Goal: Information Seeking & Learning: Learn about a topic

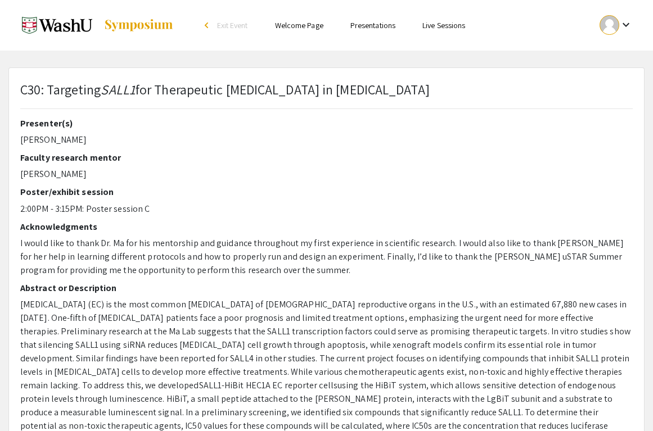
select select "custom"
type input "0"
select select "custom"
type input "1"
select select "auto"
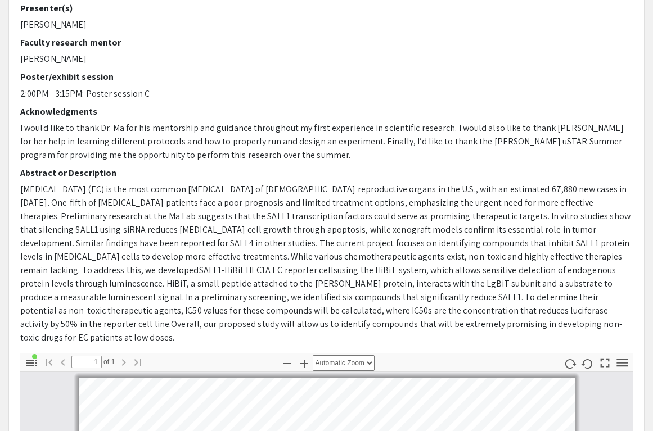
scroll to position [114, 0]
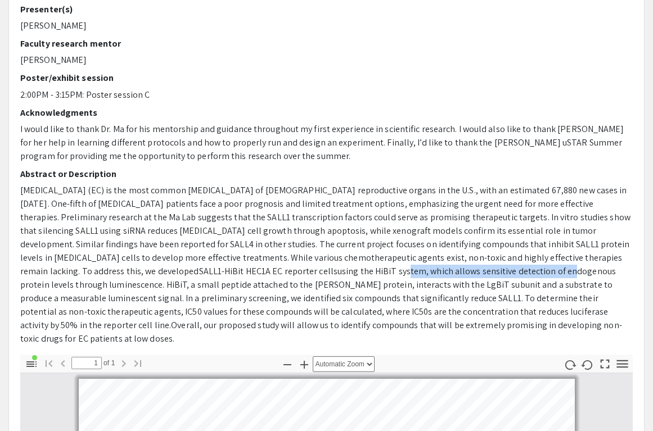
drag, startPoint x: 223, startPoint y: 265, endPoint x: 386, endPoint y: 274, distance: 163.3
click at [386, 274] on span "using the HiBiT system, which allows sensitive detection of endogenous protein …" at bounding box center [317, 298] width 595 height 66
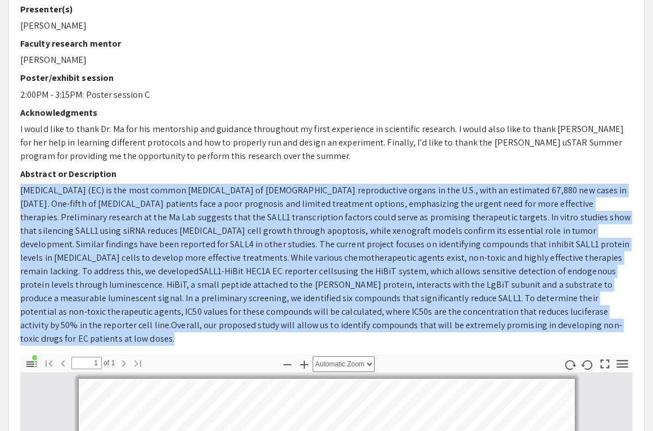
drag, startPoint x: 433, startPoint y: 325, endPoint x: 13, endPoint y: 196, distance: 439.5
click at [13, 196] on div "Presenter(s) [PERSON_NAME] Faculty research mentor [PERSON_NAME]/exhibit sessio…" at bounding box center [326, 179] width 629 height 351
copy p "[MEDICAL_DATA] (EC) is the most common [MEDICAL_DATA] of [DEMOGRAPHIC_DATA] rep…"
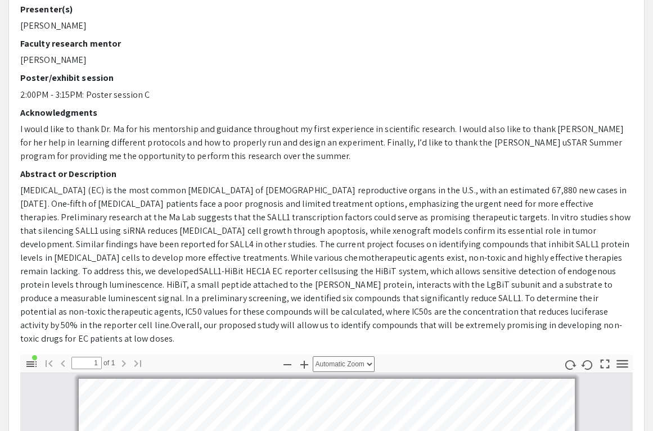
click at [158, 219] on span "[MEDICAL_DATA] (EC) is the most common [MEDICAL_DATA] of [DEMOGRAPHIC_DATA] rep…" at bounding box center [325, 230] width 610 height 93
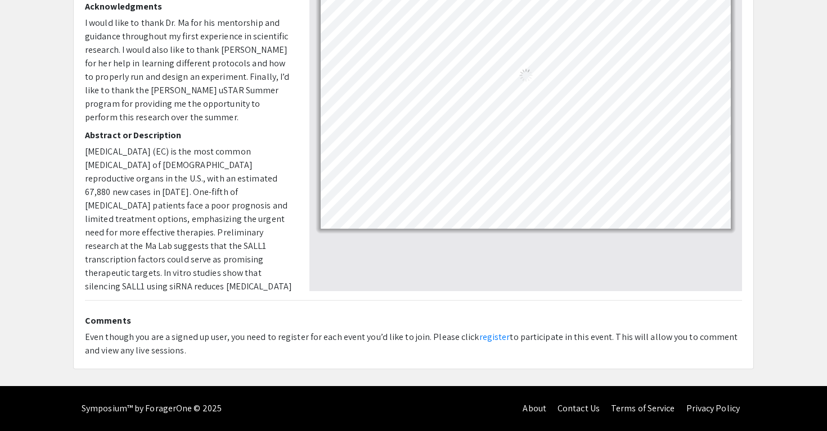
scroll to position [0, 0]
